Goal: Transaction & Acquisition: Purchase product/service

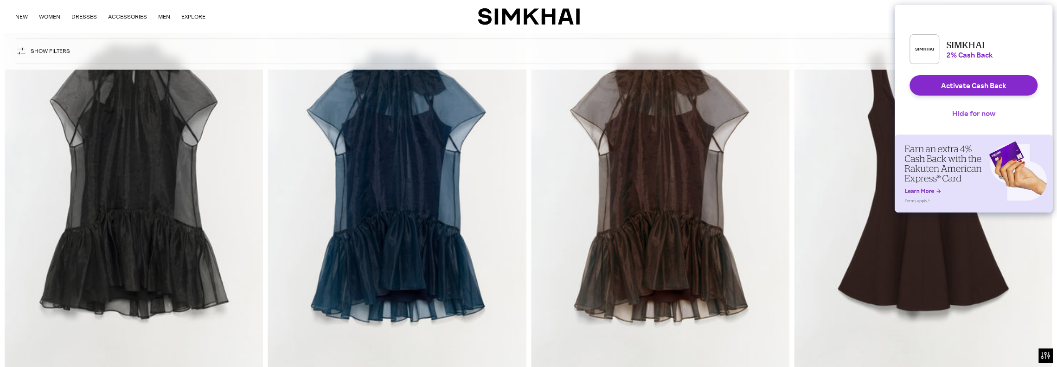
click at [983, 121] on button "Hide for now" at bounding box center [973, 113] width 58 height 20
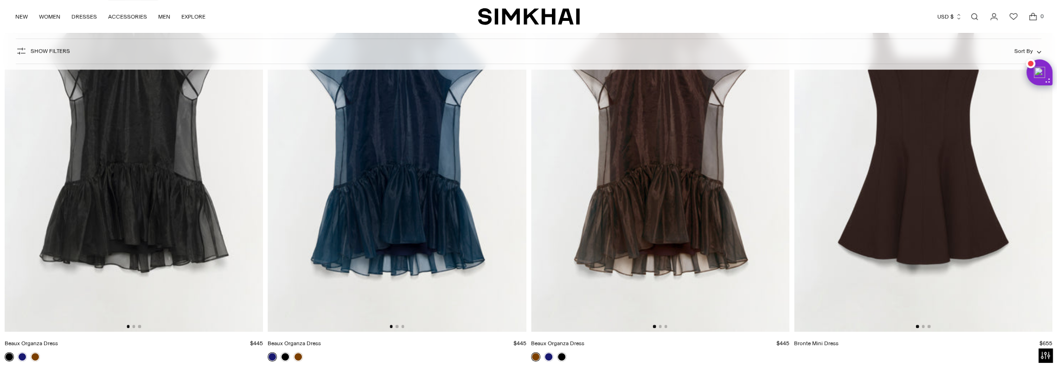
scroll to position [46, 0]
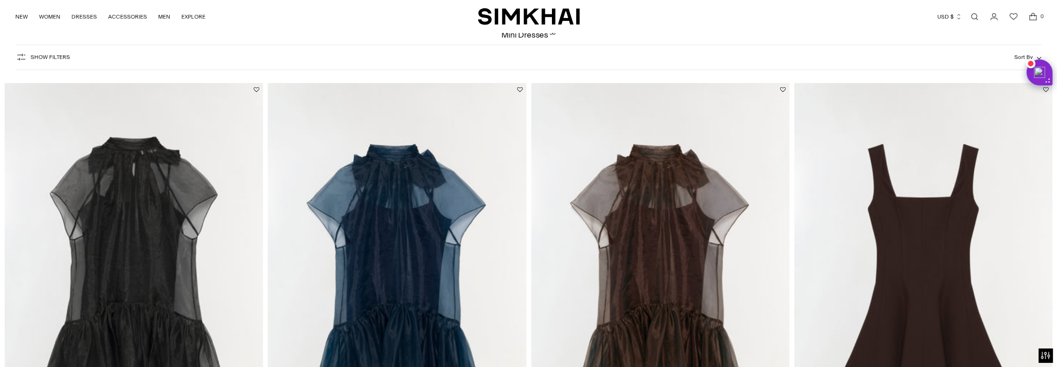
click at [693, 236] on img at bounding box center [660, 277] width 258 height 388
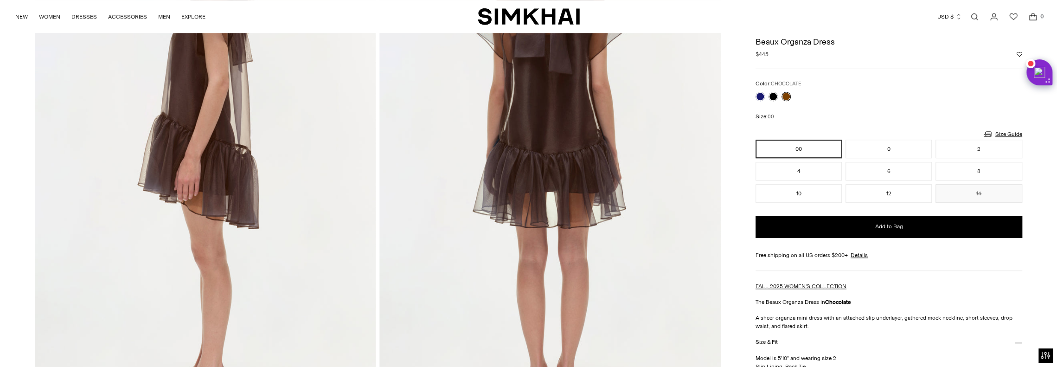
scroll to position [603, 0]
